Goal: Contribute content

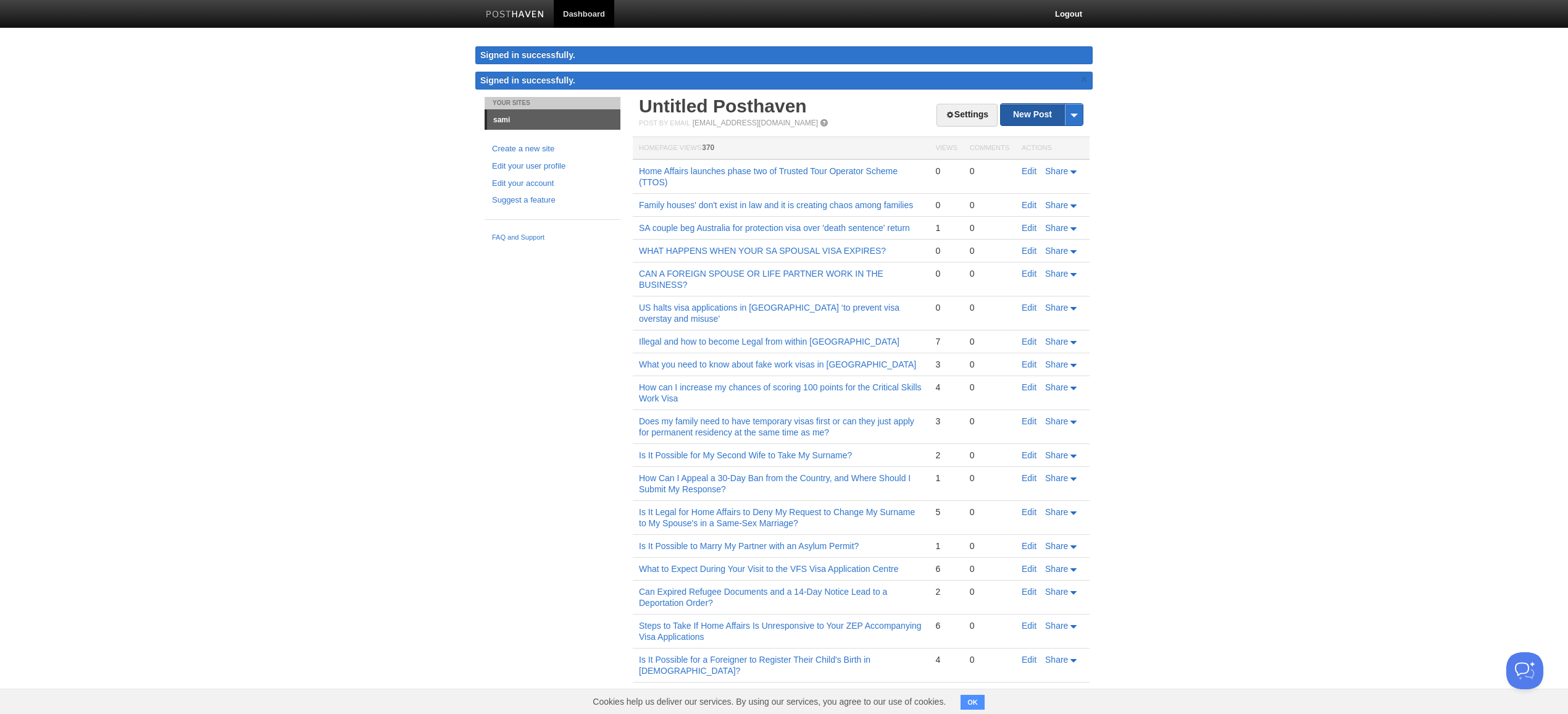
click at [1037, 118] on link "New Post" at bounding box center [1041, 114] width 82 height 22
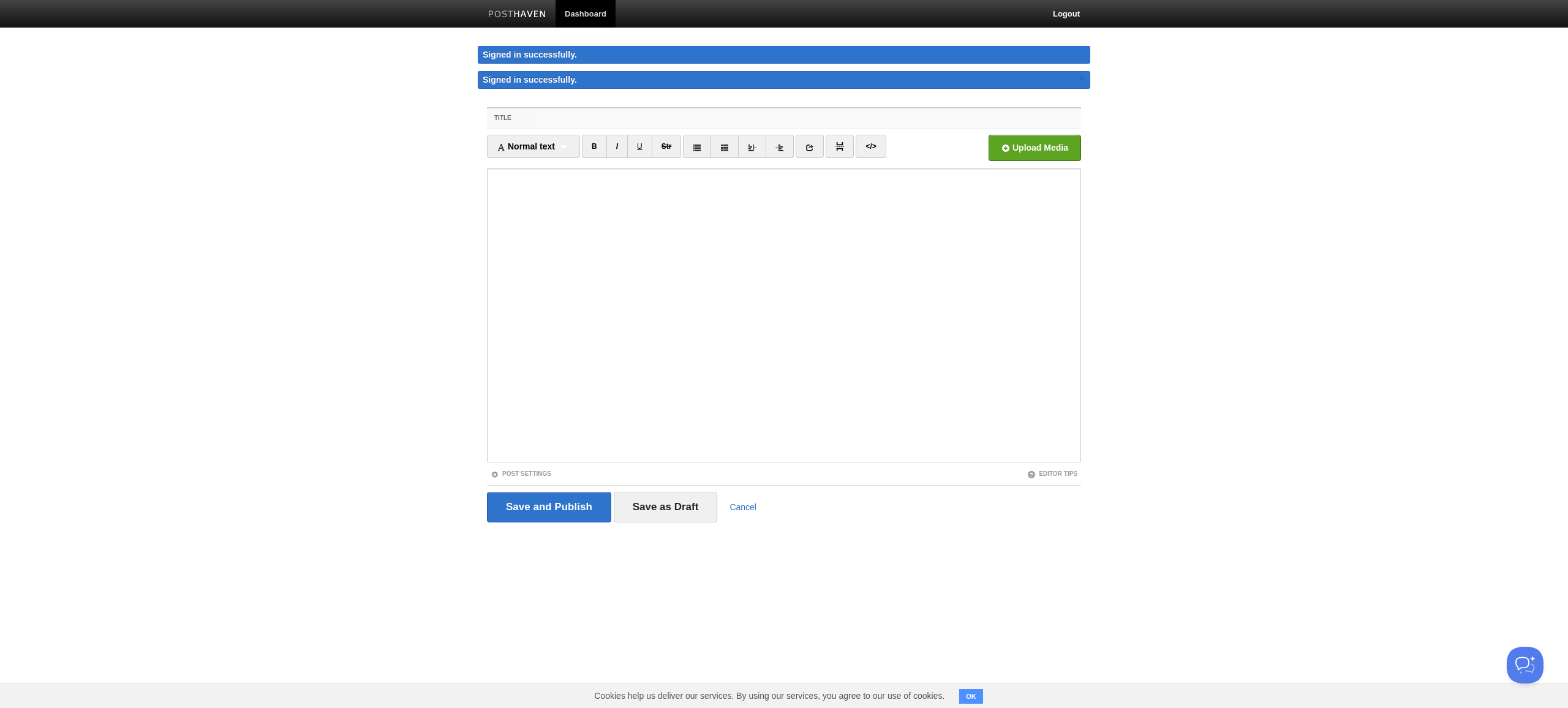
click at [808, 119] on input "Title" at bounding box center [808, 118] width 544 height 19
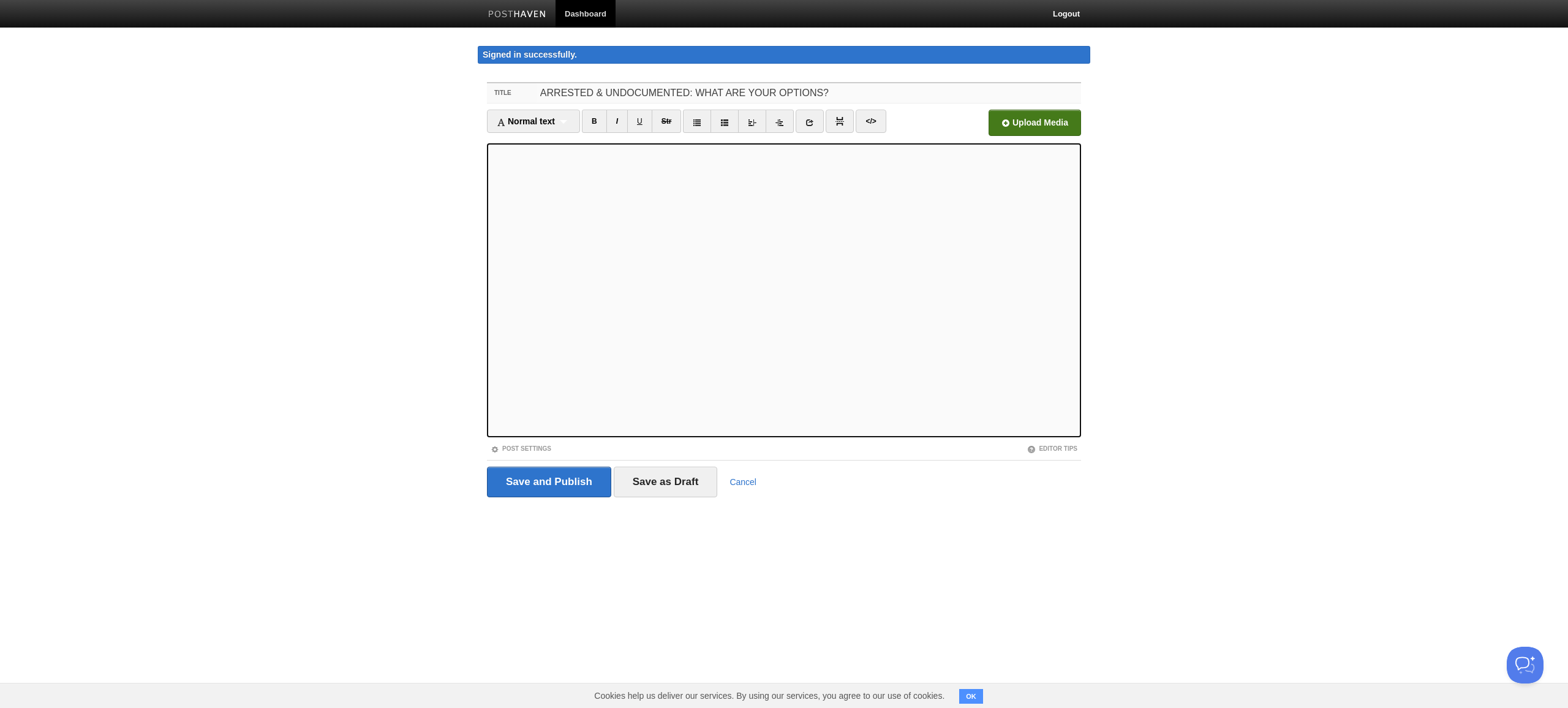
type input "ARRESTED & UNDOCUMENTED: WHAT ARE YOUR OPTIONS?"
click at [1035, 123] on input "file" at bounding box center [665, 126] width 927 height 63
click at [548, 482] on input "Save and Publish" at bounding box center [548, 481] width 124 height 31
